Goal: Find specific page/section: Find specific page/section

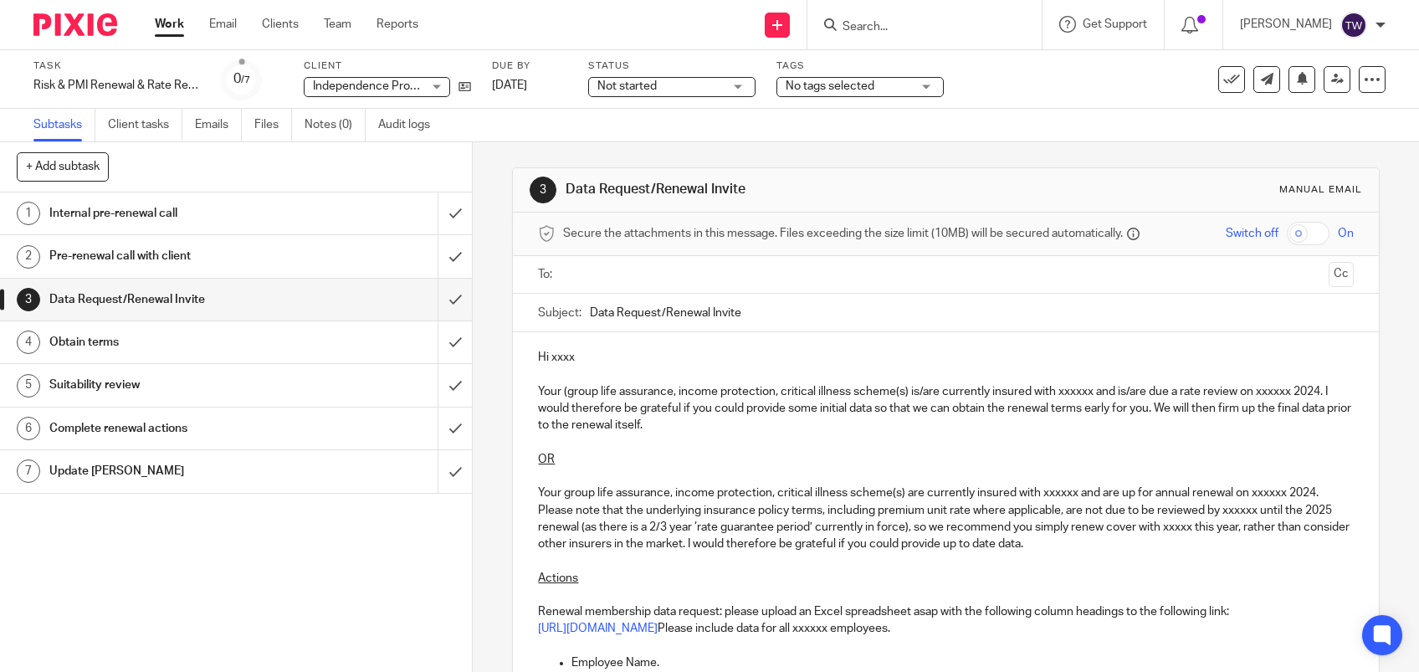
scroll to position [669, 0]
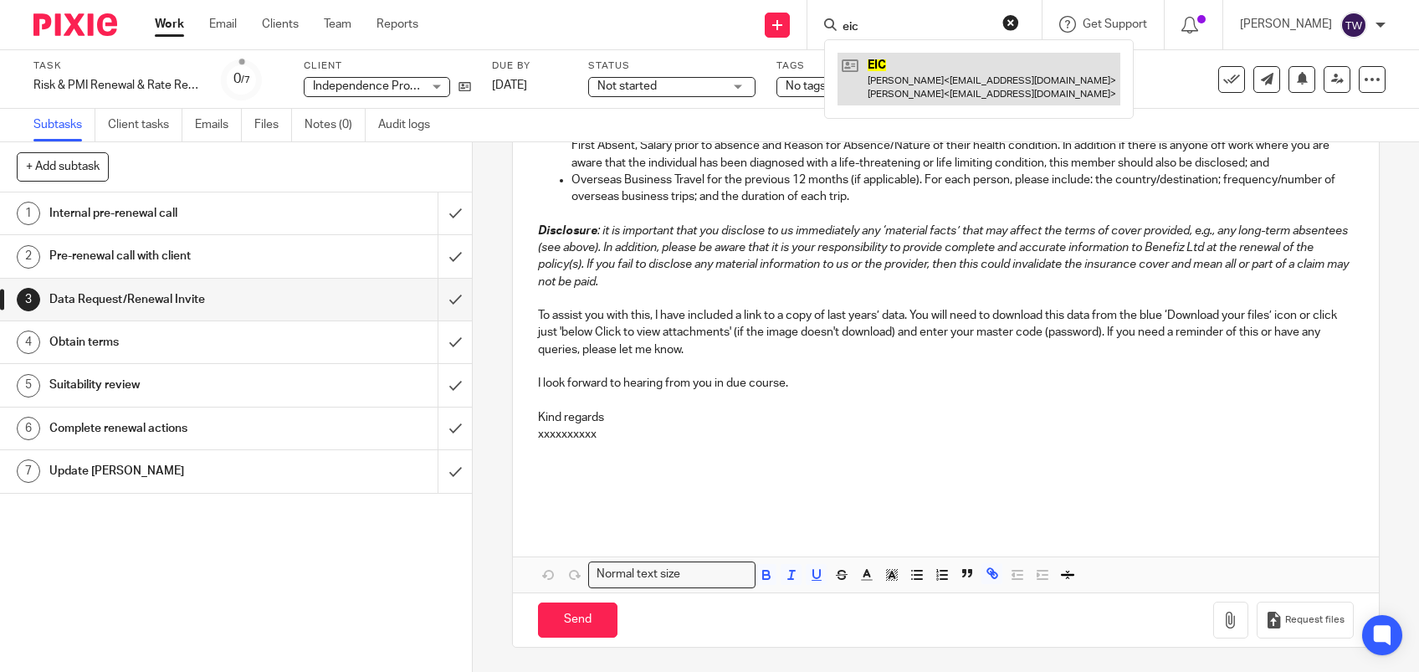
type input "eic"
click at [970, 94] on link at bounding box center [978, 79] width 283 height 52
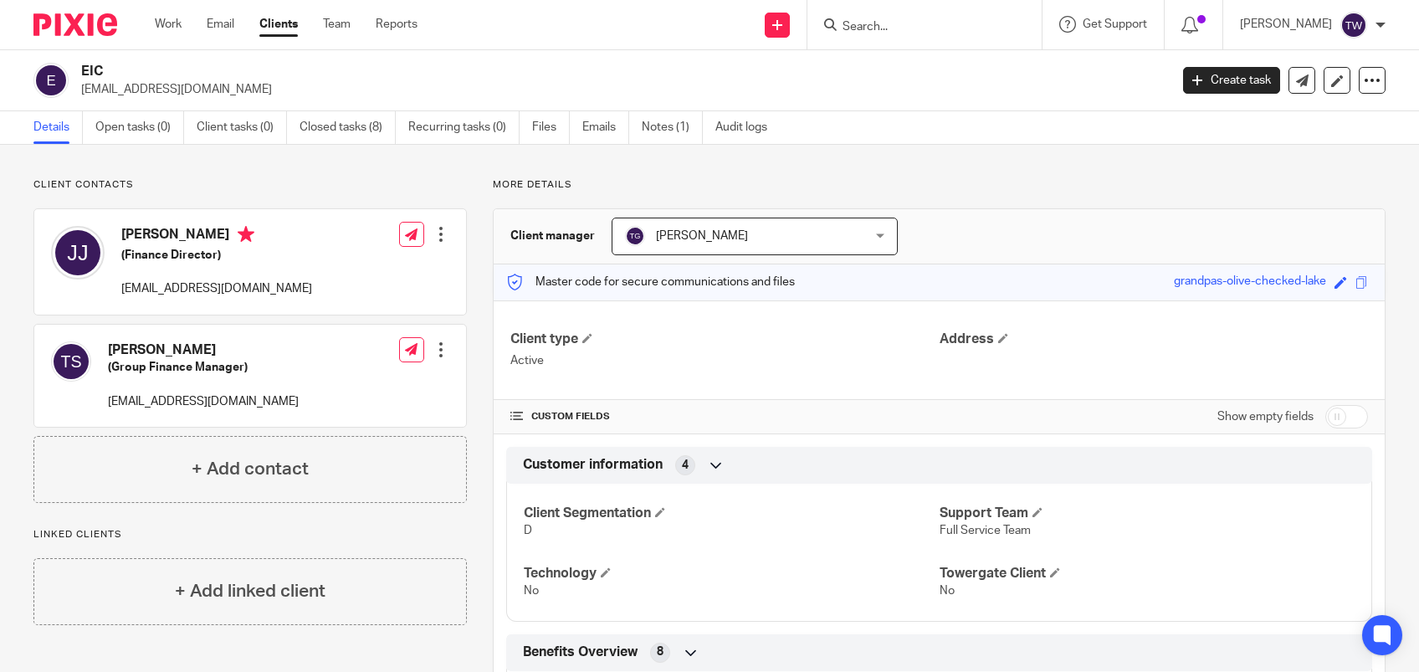
drag, startPoint x: 1152, startPoint y: 279, endPoint x: 1307, endPoint y: 279, distance: 154.8
click at [1307, 279] on div "grandpas-olive-checked-lake" at bounding box center [1250, 282] width 152 height 19
drag, startPoint x: 1307, startPoint y: 279, endPoint x: 1273, endPoint y: 274, distance: 33.8
copy div "grandpas-olive-checked-lake"
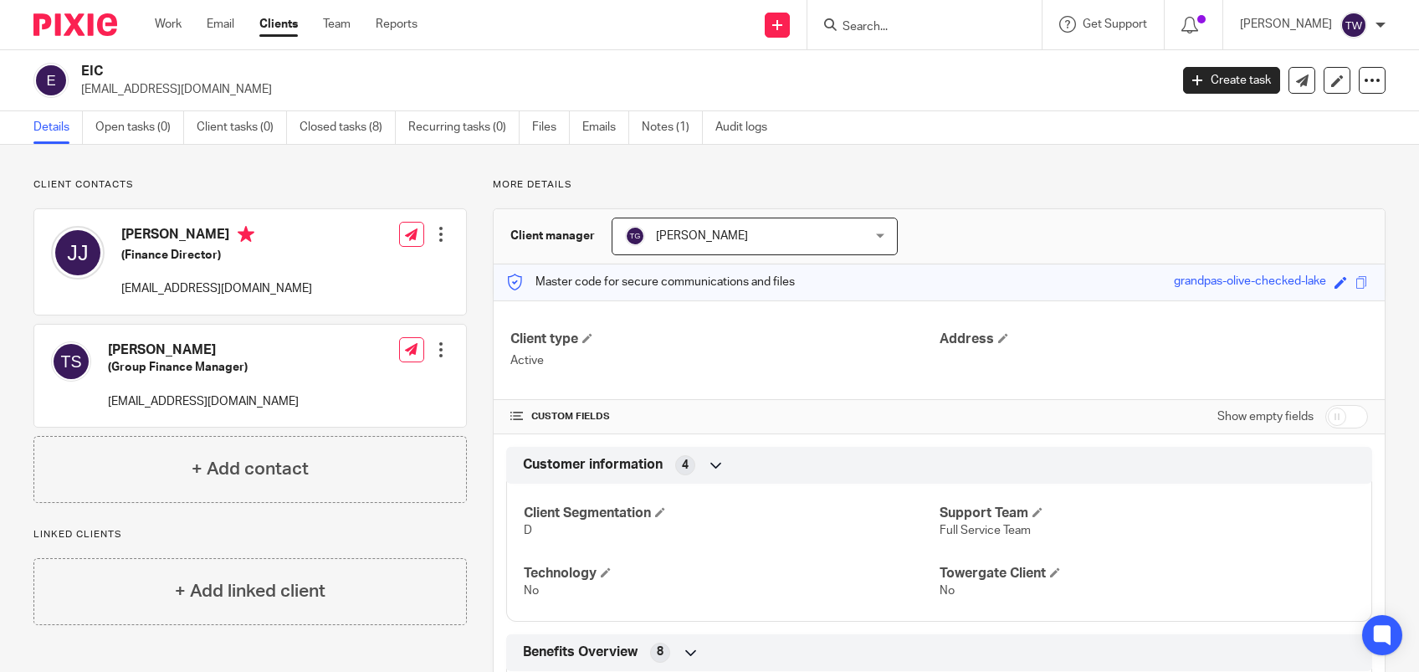
click at [886, 30] on input "Search" at bounding box center [916, 27] width 151 height 15
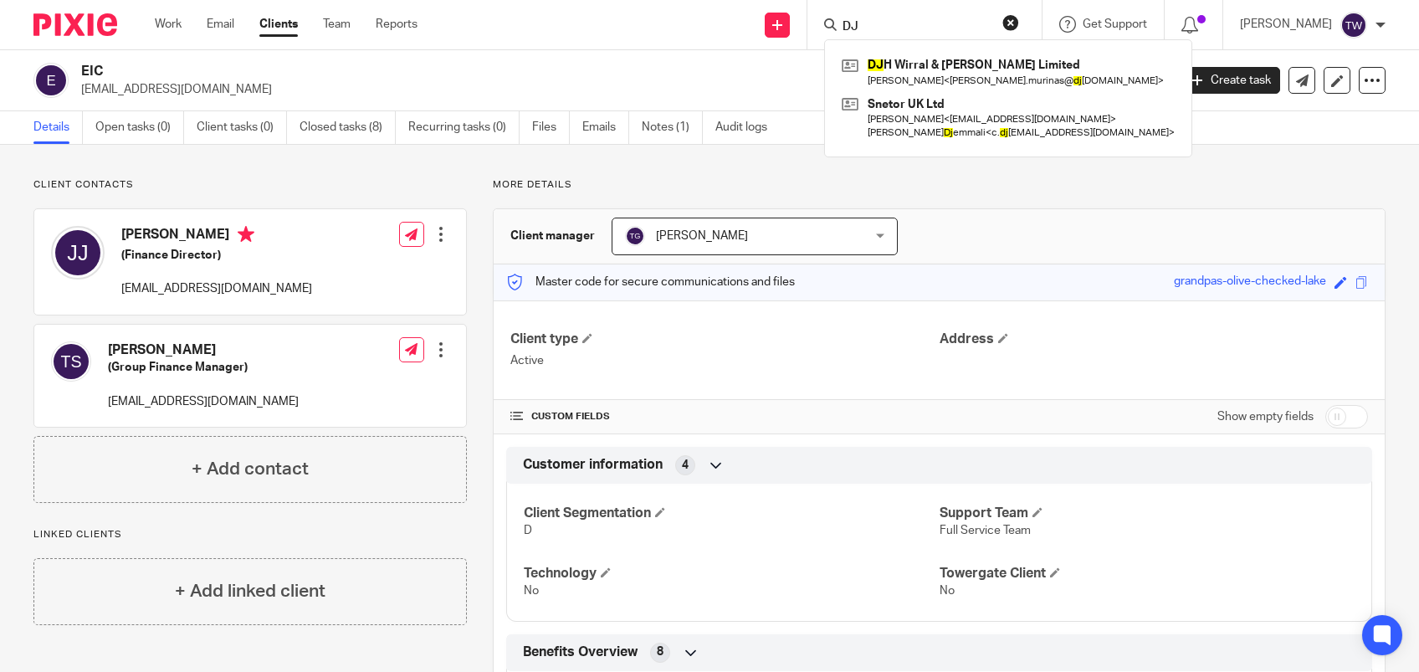
type input "DJ"
click button "submit" at bounding box center [0, 0] width 0 height 0
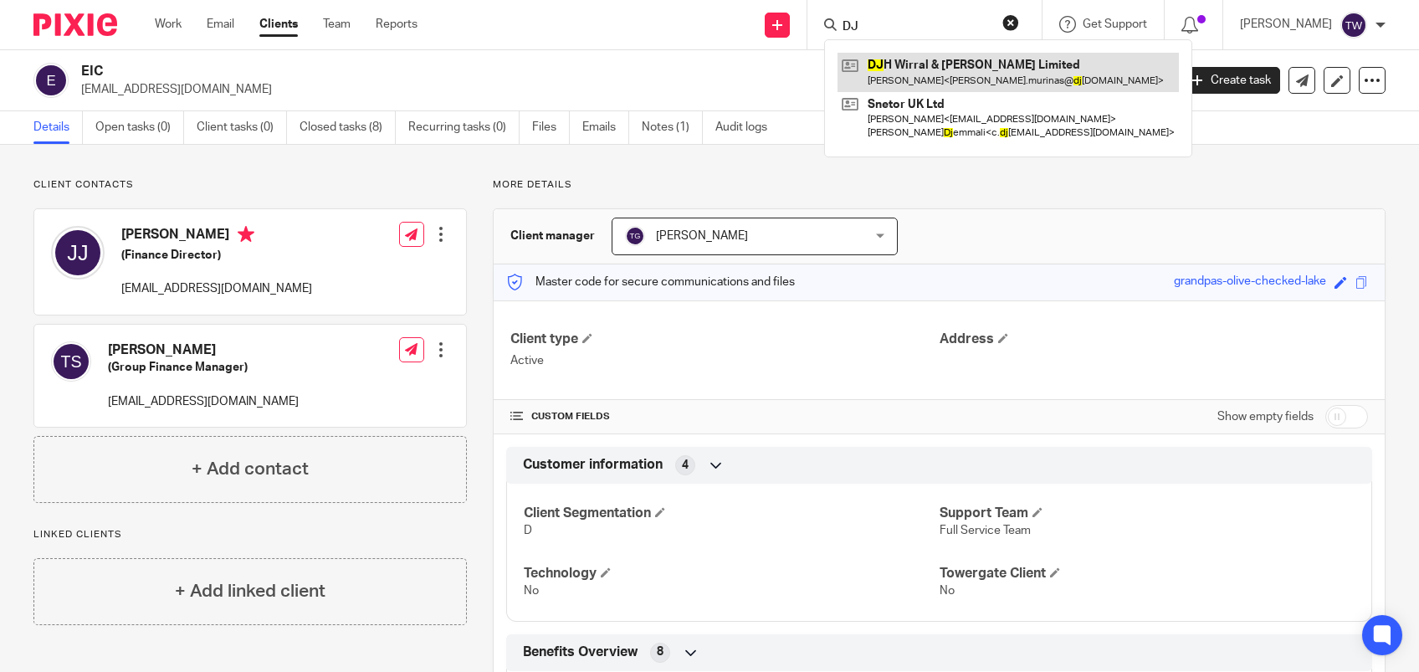
click at [966, 72] on link at bounding box center [1007, 72] width 341 height 38
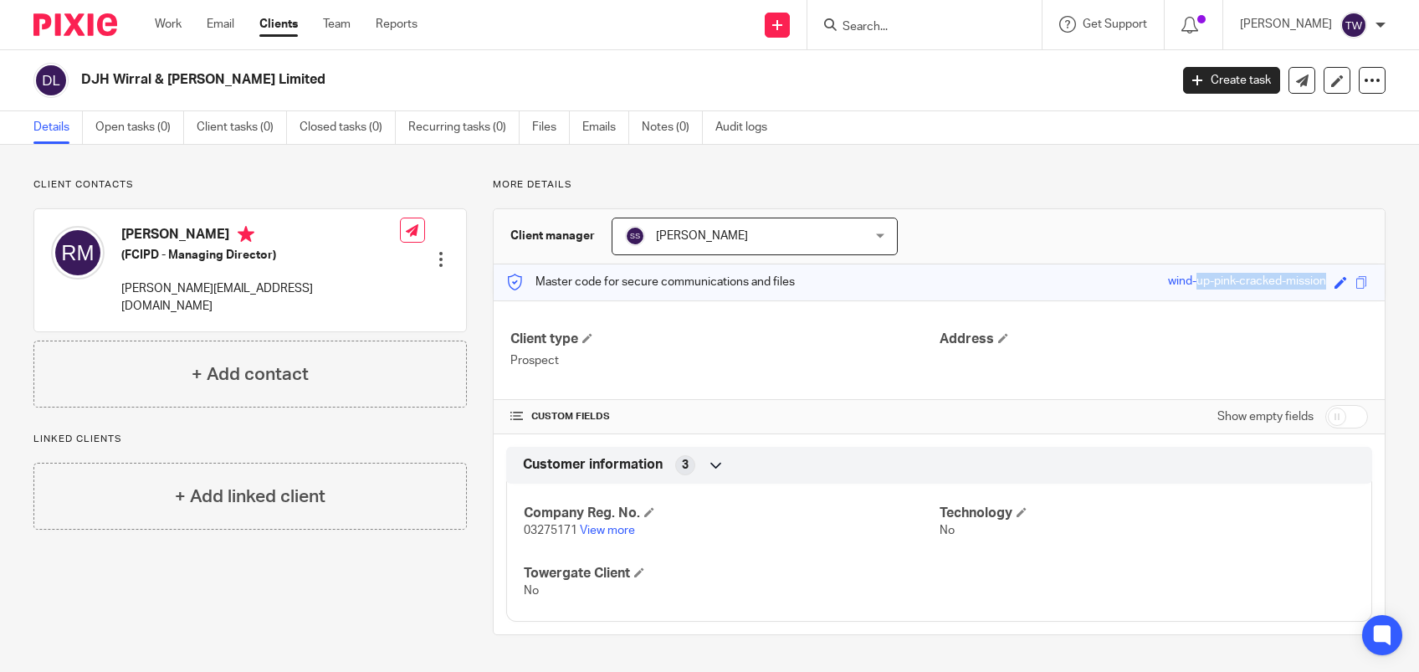
drag, startPoint x: 1149, startPoint y: 278, endPoint x: 1311, endPoint y: 281, distance: 161.5
click at [1312, 281] on div "Save wind-up-pink-cracked-mission" at bounding box center [1259, 282] width 183 height 19
drag, startPoint x: 1311, startPoint y: 281, endPoint x: 1257, endPoint y: 277, distance: 53.7
copy div "wind-up-pink-cracked-mission"
